Goal: Obtain resource: Obtain resource

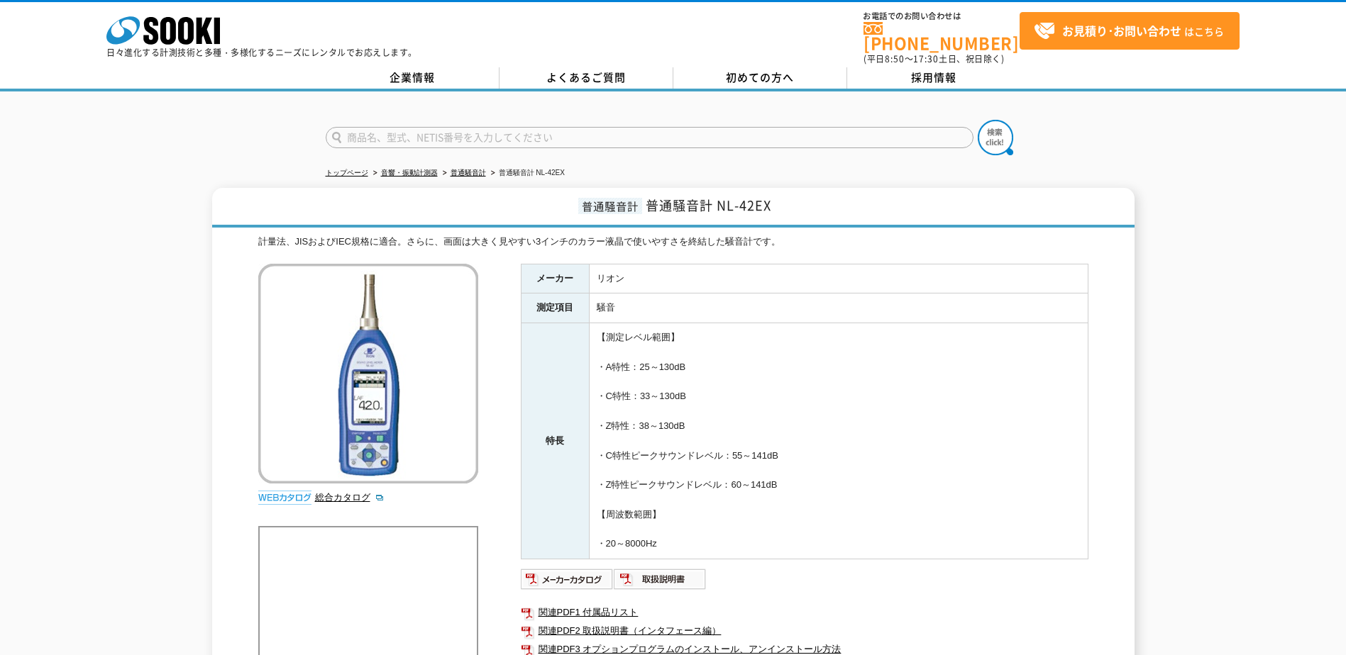
click at [158, 355] on div "普通騒音計 普通騒音計 NL-42EX 計量法、JISおよびIEC規格に適合。さらに、画面は大きく見やすい3インチのカラー液晶で使いやすさを終結した騒音計です…" at bounding box center [673, 530] width 1346 height 685
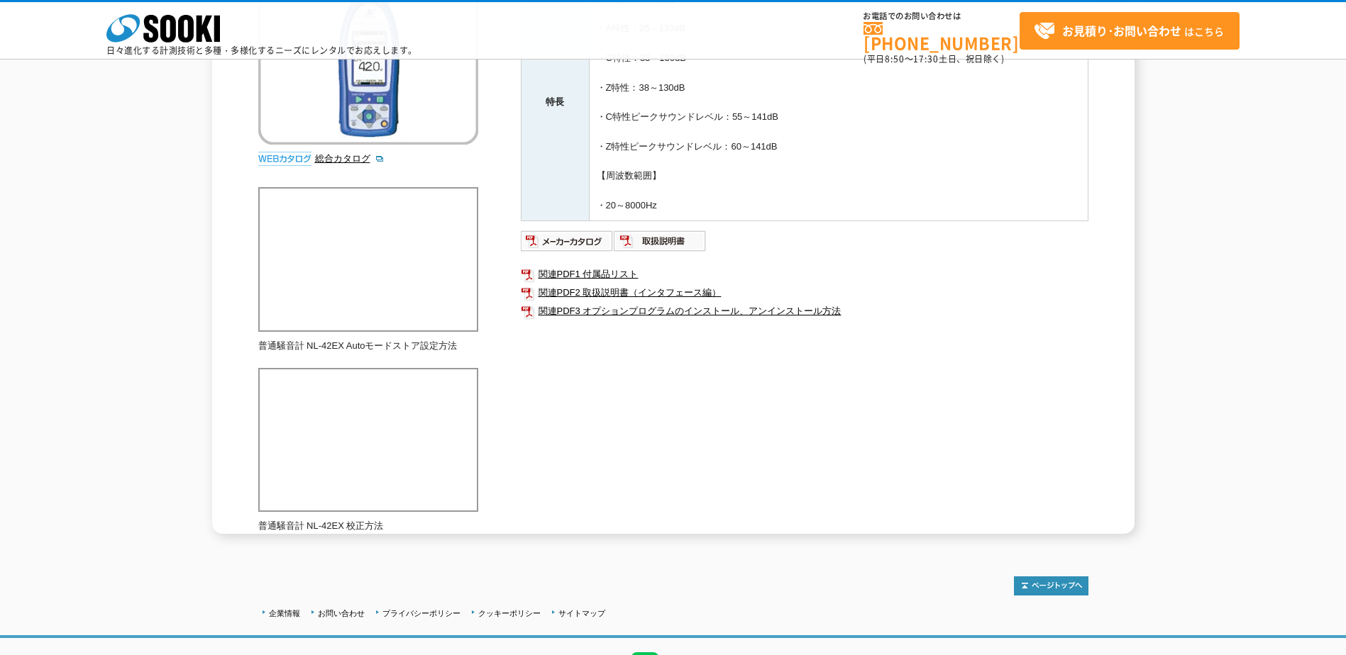
scroll to position [284, 0]
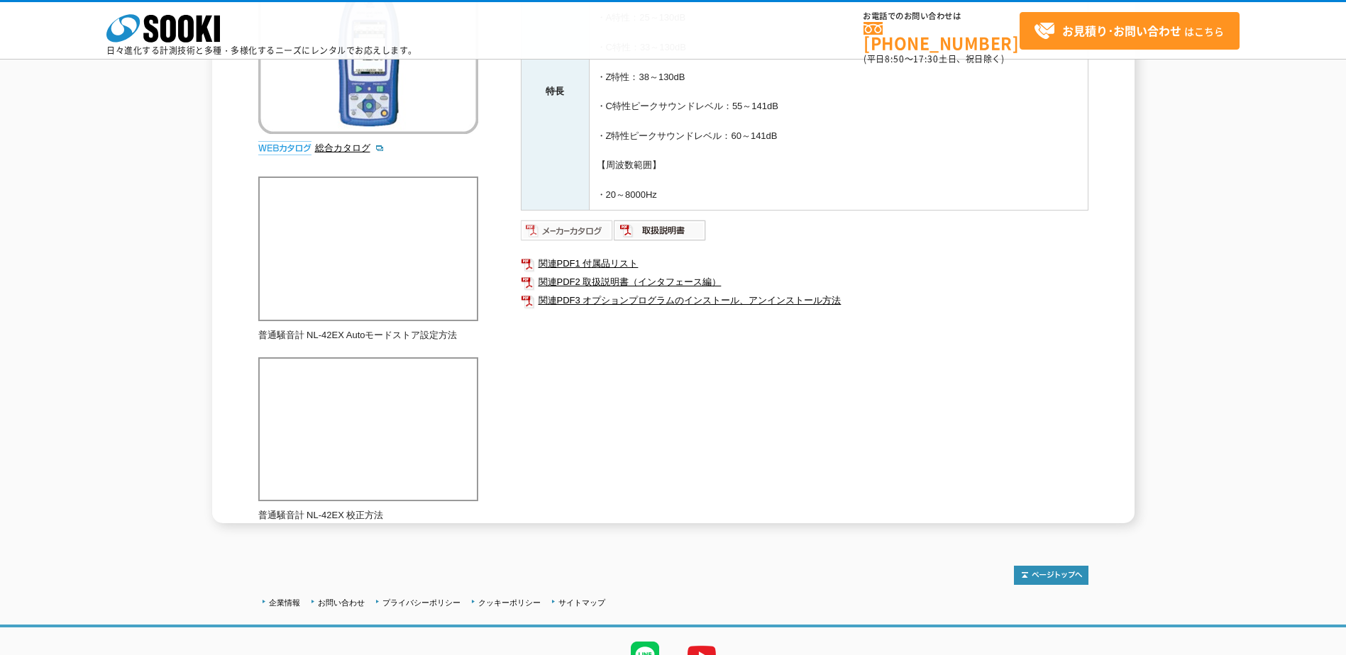
click at [538, 235] on img at bounding box center [567, 230] width 93 height 23
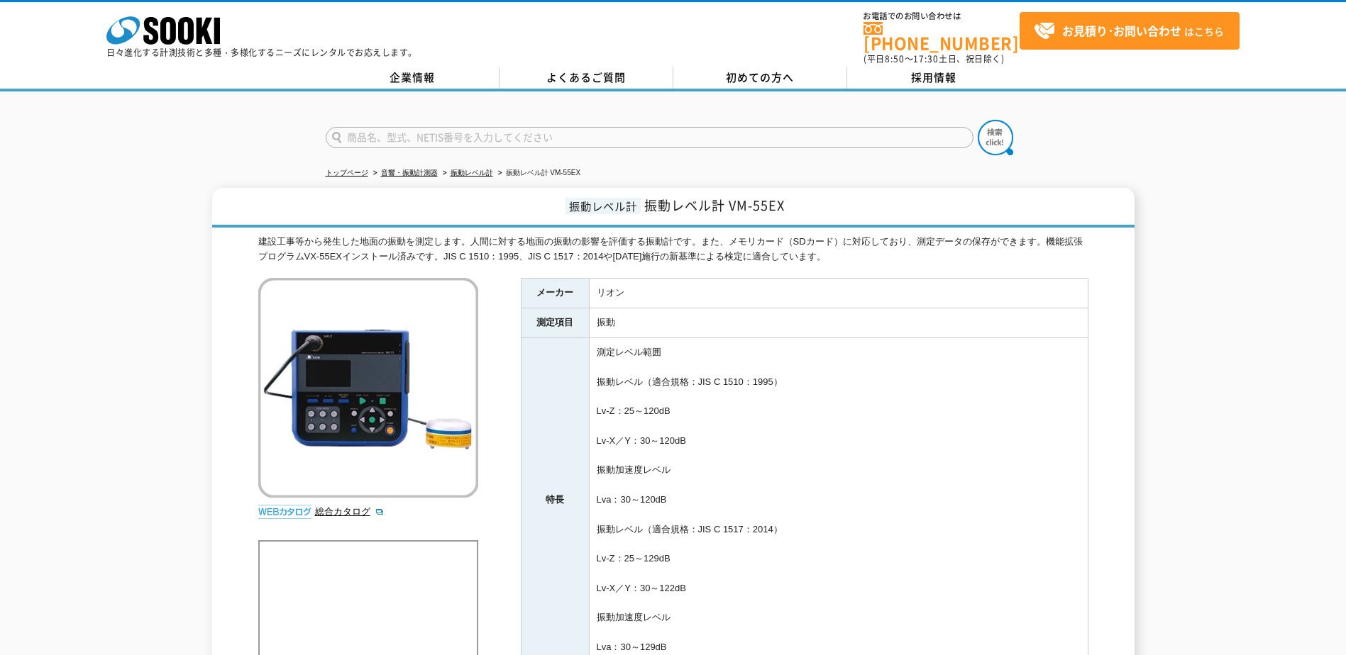
scroll to position [368, 0]
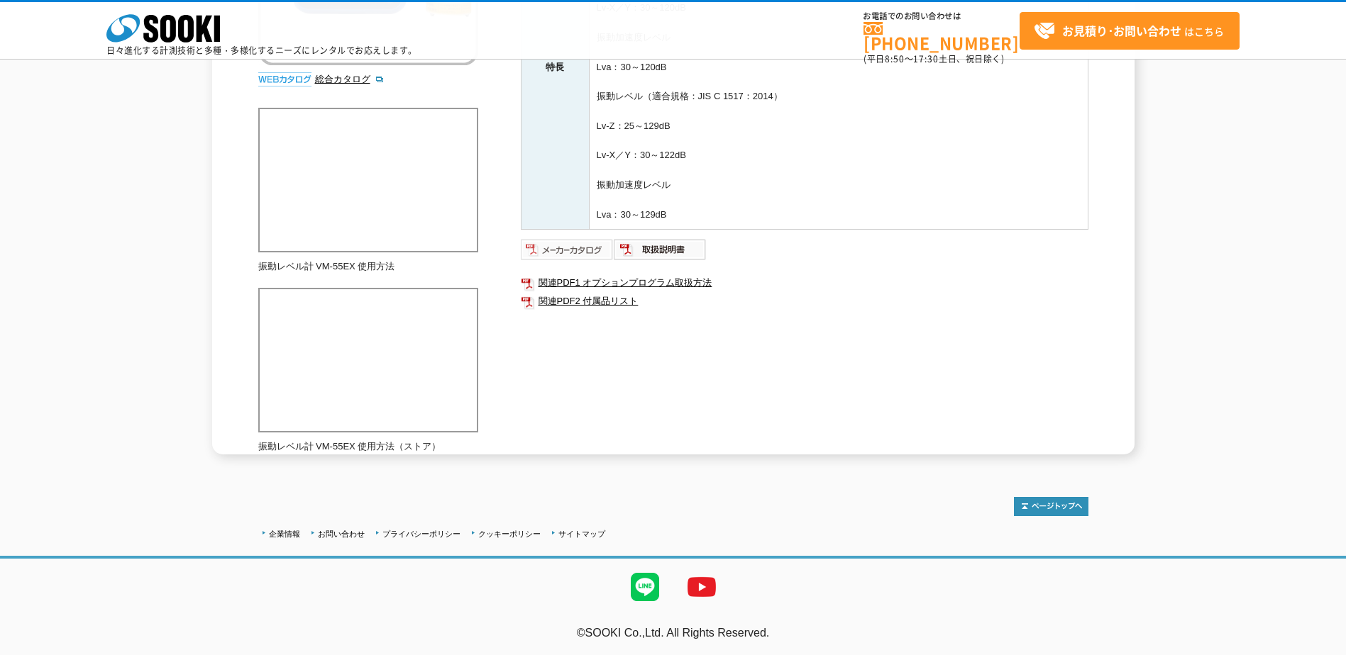
click at [577, 256] on img at bounding box center [567, 249] width 93 height 23
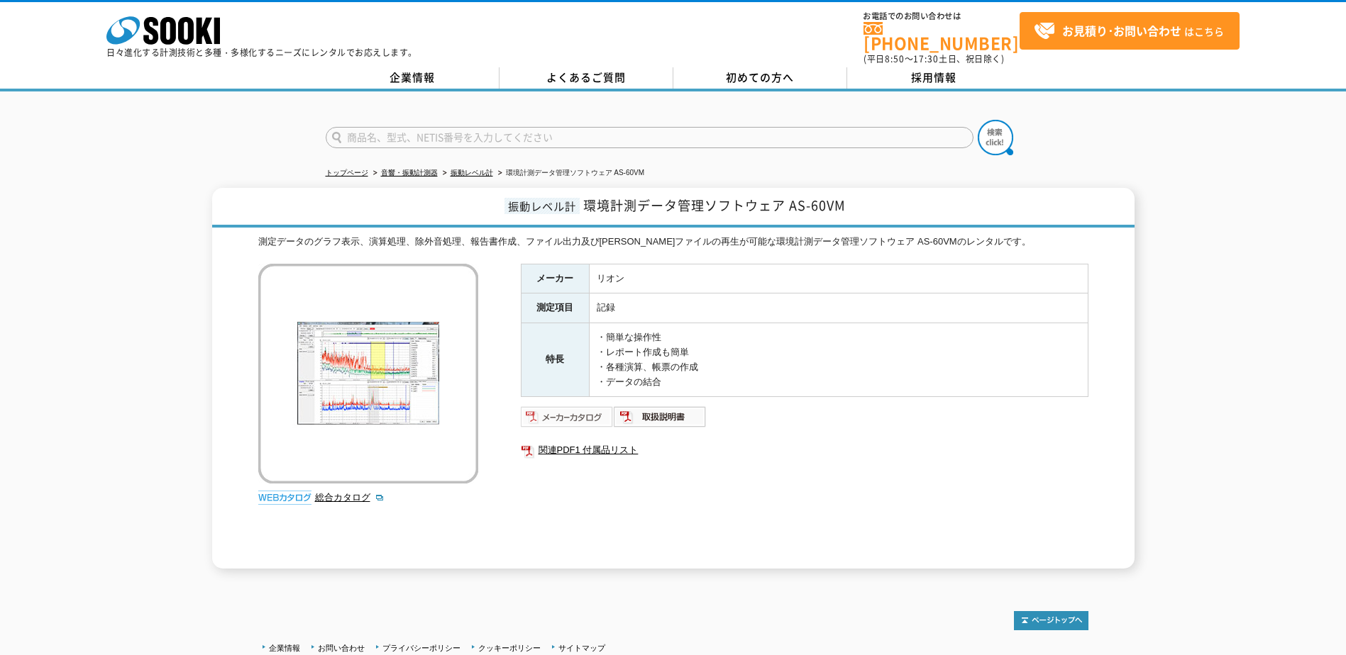
click at [567, 414] on img at bounding box center [567, 417] width 93 height 23
